Goal: Task Accomplishment & Management: Complete application form

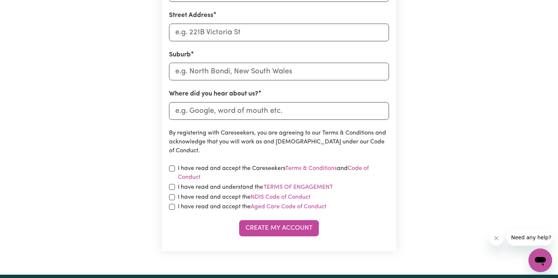
scroll to position [294, 0]
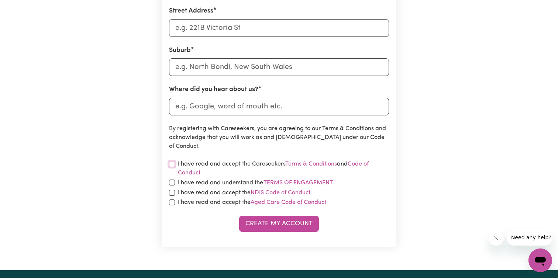
click at [171, 165] on input "checkbox" at bounding box center [172, 164] width 6 height 6
checkbox input "true"
click at [172, 183] on input "checkbox" at bounding box center [172, 183] width 6 height 6
checkbox input "true"
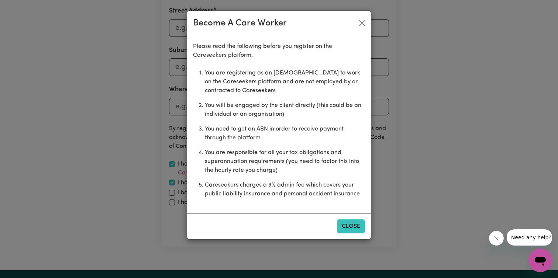
click at [351, 229] on button "Close" at bounding box center [351, 227] width 28 height 14
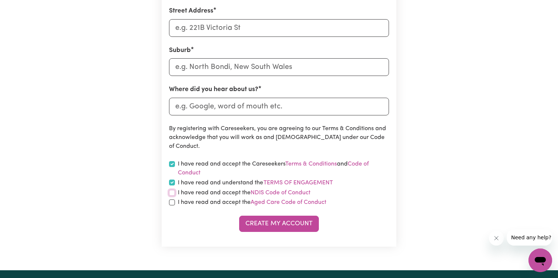
click at [171, 193] on input "checkbox" at bounding box center [172, 193] width 6 height 6
checkbox input "true"
click at [174, 204] on input "checkbox" at bounding box center [172, 203] width 6 height 6
checkbox input "true"
click at [174, 219] on div "Create My Account" at bounding box center [279, 224] width 220 height 16
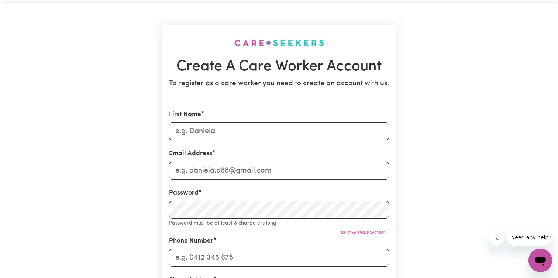
scroll to position [27, 0]
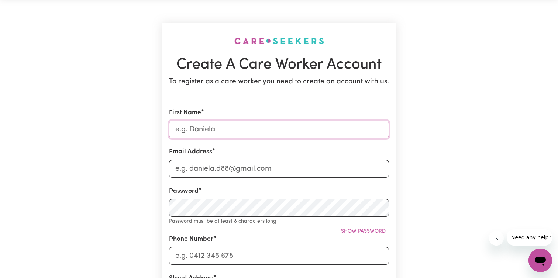
click at [208, 129] on input "First Name" at bounding box center [279, 130] width 220 height 18
type input "[PERSON_NAME]"
type input "T"
type input "[EMAIL_ADDRESS][DOMAIN_NAME]"
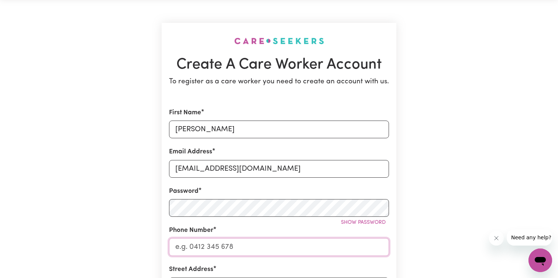
click at [192, 245] on input "Phone Number" at bounding box center [279, 248] width 220 height 18
type input "0435313252"
click at [139, 258] on div "Create A Care Worker Account To register as a care worker you need to create an…" at bounding box center [278, 264] width 487 height 530
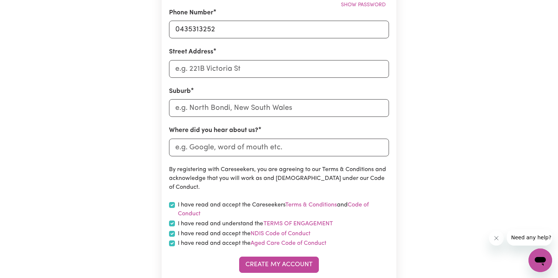
scroll to position [247, 0]
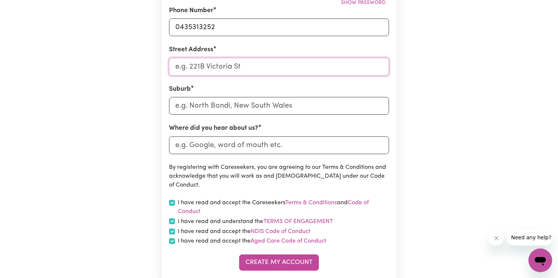
click at [231, 68] on input "Street Address" at bounding box center [279, 67] width 220 height 18
type input "[STREET_ADDRESS][PERSON_NAME]"
click at [236, 104] on input "text" at bounding box center [279, 106] width 220 height 18
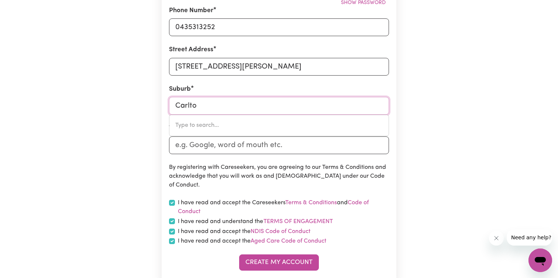
type input "Carlton"
type input "[GEOGRAPHIC_DATA], [GEOGRAPHIC_DATA], 2218"
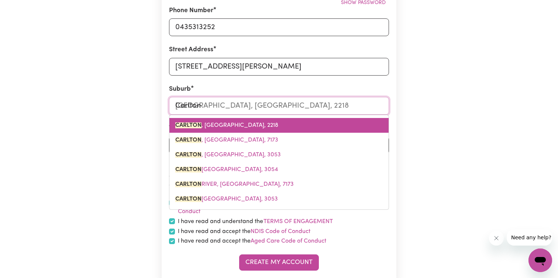
click at [239, 127] on span "[STREET_ADDRESS]" at bounding box center [226, 126] width 103 height 6
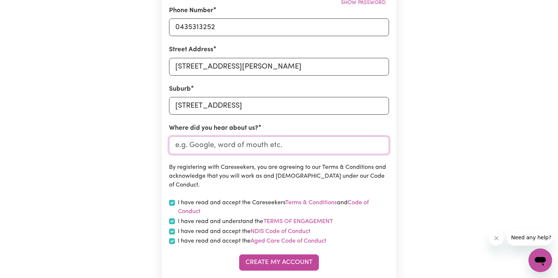
click at [230, 146] on input "Where did you hear about us?" at bounding box center [279, 146] width 220 height 18
type input "indeed"
click at [140, 182] on div "Create A Care Worker Account To register as a care worker you need to create an…" at bounding box center [278, 44] width 487 height 530
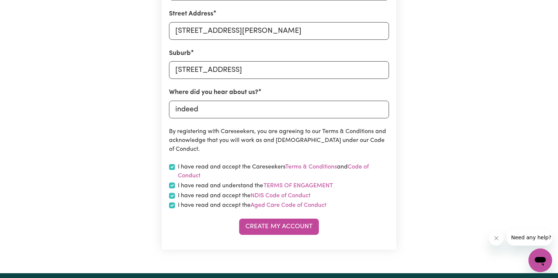
scroll to position [287, 0]
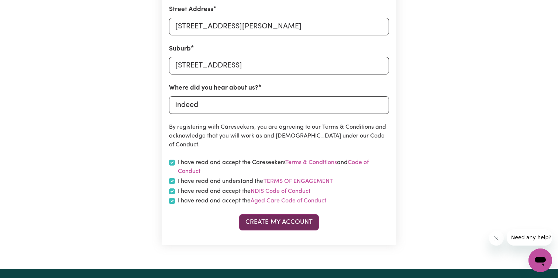
click at [274, 229] on button "Create My Account" at bounding box center [279, 223] width 80 height 16
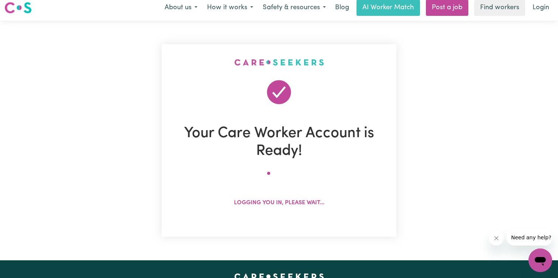
scroll to position [0, 0]
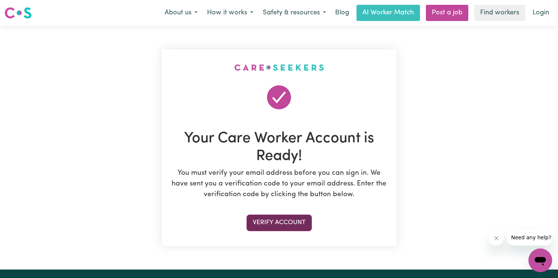
click at [282, 224] on button "Verify Account" at bounding box center [279, 223] width 65 height 16
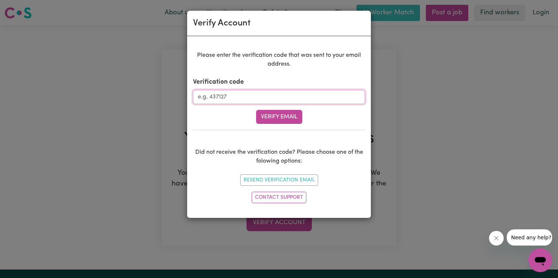
click at [241, 100] on input "Verification code" at bounding box center [279, 97] width 172 height 14
type input "631754"
click at [268, 119] on button "Verify Email" at bounding box center [279, 117] width 46 height 14
